Goal: Communication & Community: Answer question/provide support

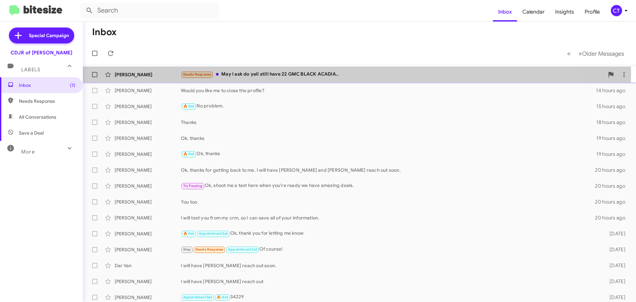
click at [310, 74] on div "Needs Response May I ask do yall still have 22 GMC BLACK ACADIA.." at bounding box center [392, 75] width 423 height 8
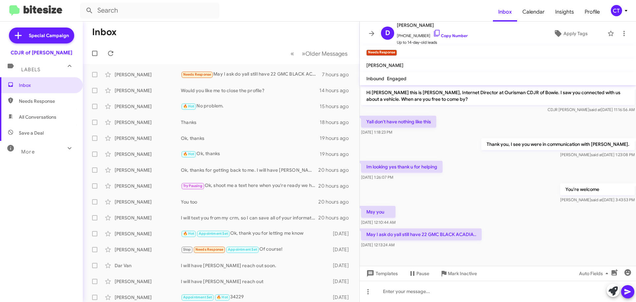
drag, startPoint x: 429, startPoint y: 34, endPoint x: 342, endPoint y: 42, distance: 87.8
click at [433, 34] on icon at bounding box center [437, 33] width 8 height 8
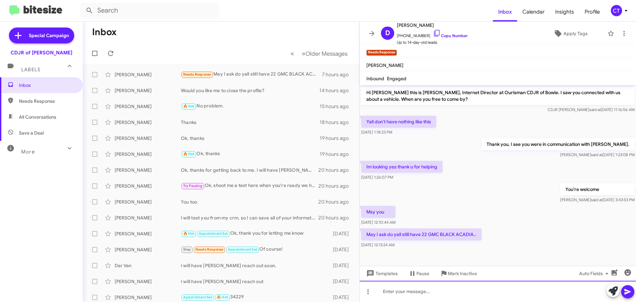
click at [419, 293] on div at bounding box center [498, 291] width 276 height 21
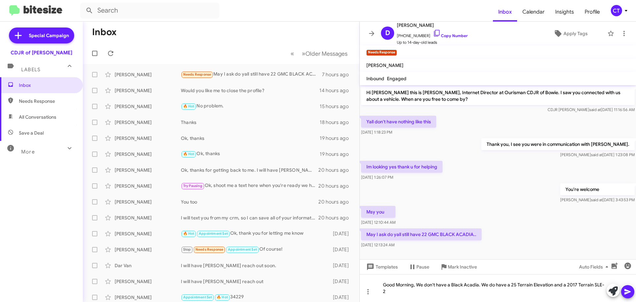
click at [629, 290] on icon at bounding box center [628, 292] width 8 height 8
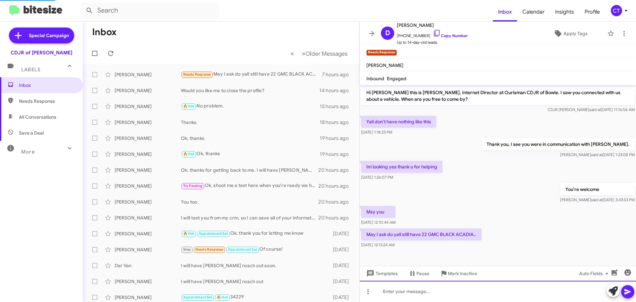
scroll to position [20, 0]
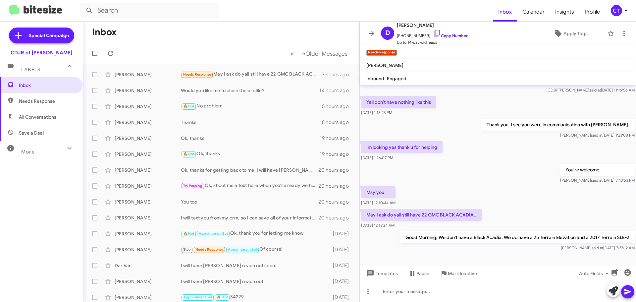
click at [625, 11] on icon at bounding box center [626, 11] width 8 height 8
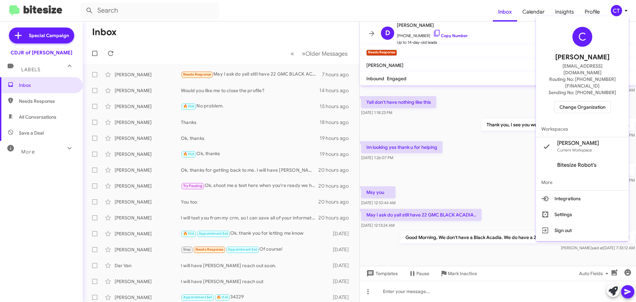
click at [587, 101] on span "Change Organization" at bounding box center [582, 106] width 46 height 11
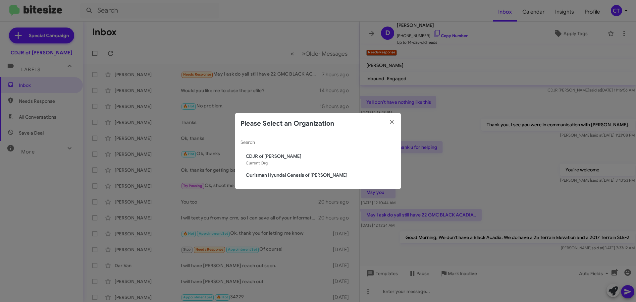
click at [261, 176] on span "Ourisman Hyundai Genesis of [PERSON_NAME]" at bounding box center [321, 175] width 150 height 7
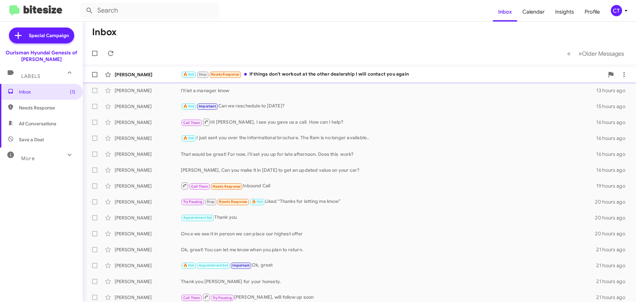
drag, startPoint x: 309, startPoint y: 75, endPoint x: 297, endPoint y: 75, distance: 11.3
click at [308, 74] on div "🔥 Hot Stop Needs Response If things don't workout at the other dealership I wil…" at bounding box center [392, 75] width 423 height 8
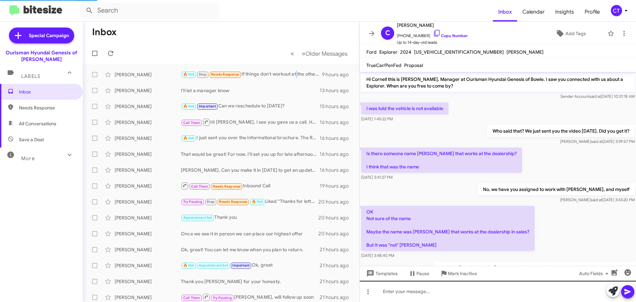
scroll to position [168, 0]
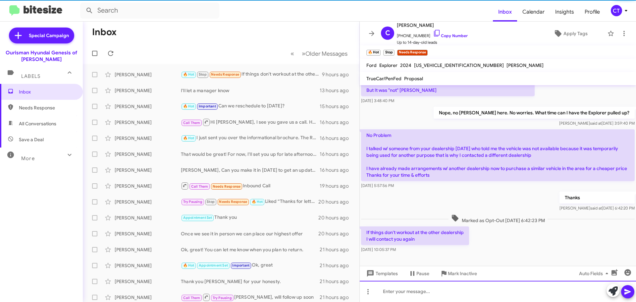
click at [415, 293] on div at bounding box center [498, 291] width 276 height 21
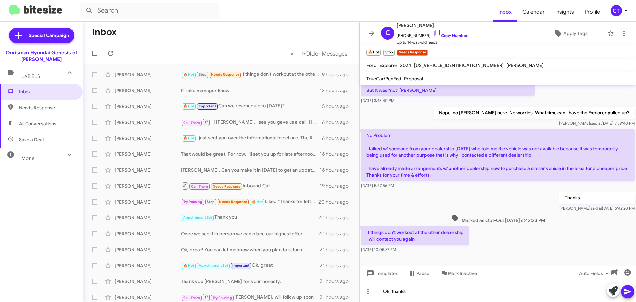
click at [629, 297] on span at bounding box center [628, 291] width 8 height 13
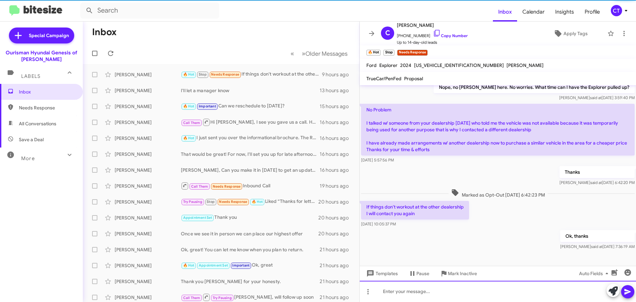
scroll to position [205, 0]
